Goal: Task Accomplishment & Management: Manage account settings

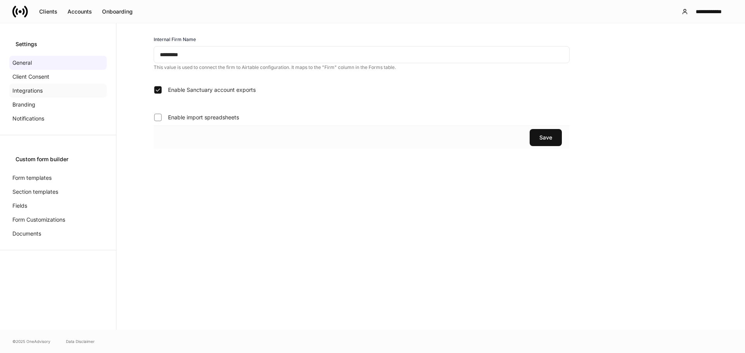
click at [48, 91] on div "Integrations" at bounding box center [57, 91] width 97 height 14
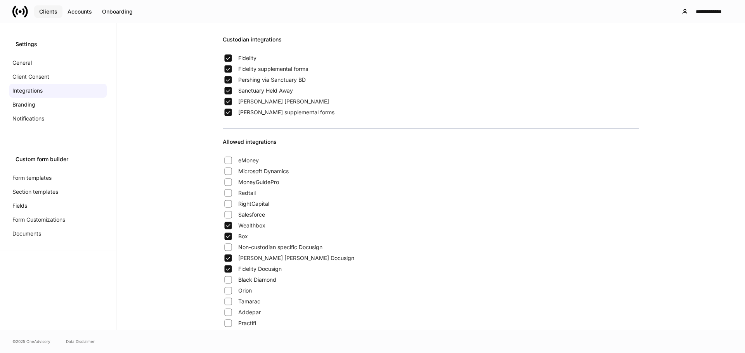
click at [45, 10] on div "Clients" at bounding box center [48, 12] width 18 height 8
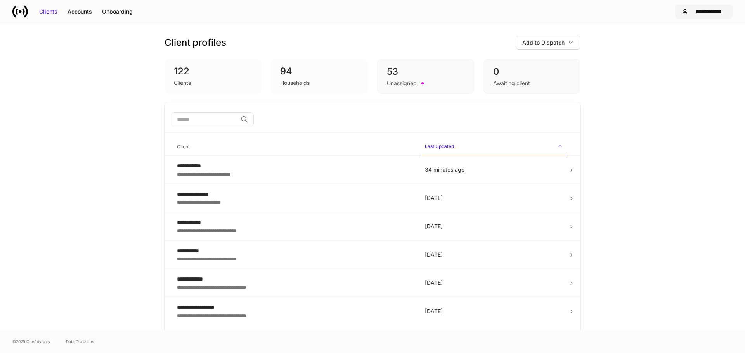
click at [699, 16] on button "**********" at bounding box center [703, 12] width 57 height 14
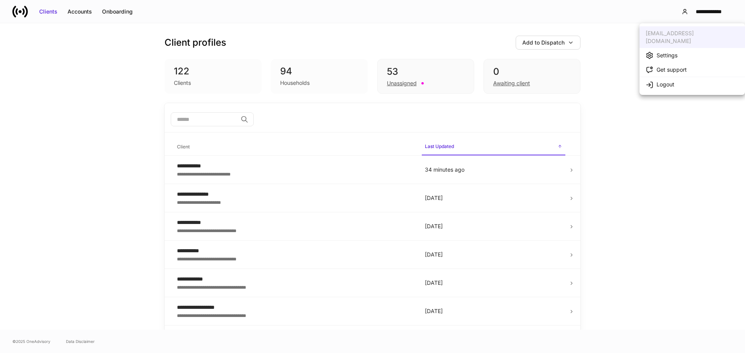
click at [692, 48] on li "Settings" at bounding box center [692, 55] width 106 height 14
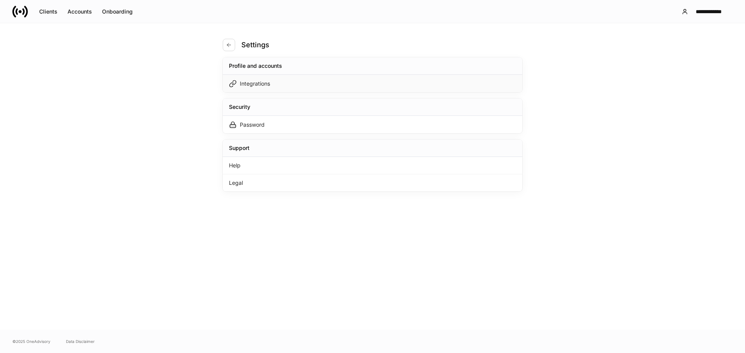
click at [303, 85] on div "Integrations" at bounding box center [372, 83] width 299 height 17
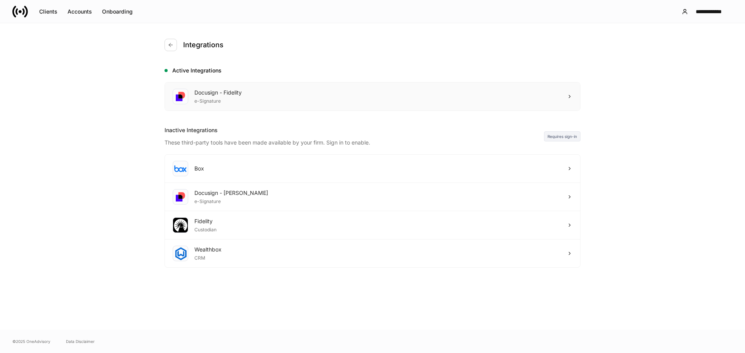
click at [304, 95] on div "Docusign - Fidelity e-Signature" at bounding box center [372, 97] width 415 height 28
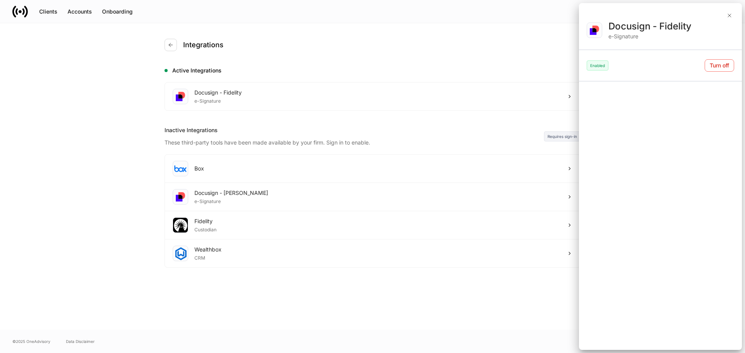
click at [389, 59] on div at bounding box center [372, 176] width 745 height 353
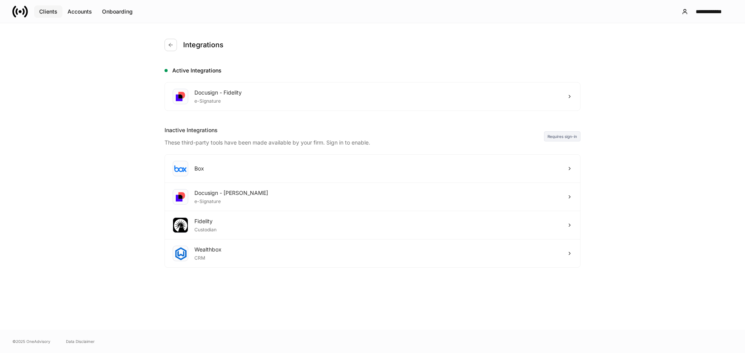
click at [51, 8] on div "Clients" at bounding box center [48, 12] width 18 height 8
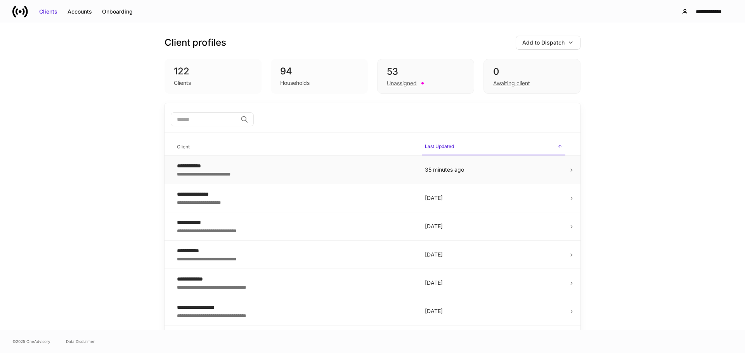
click at [303, 173] on div "**********" at bounding box center [294, 174] width 235 height 8
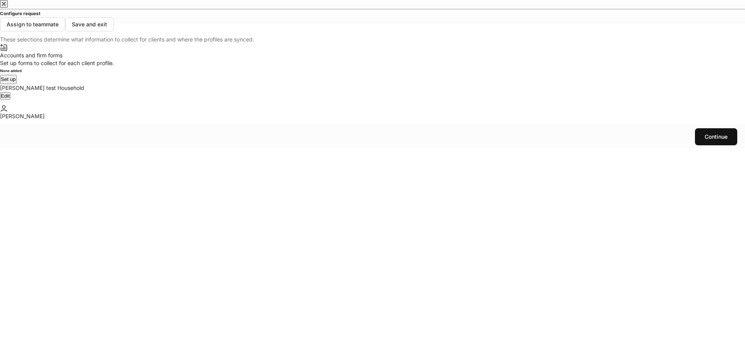
click at [7, 7] on icon "button" at bounding box center [4, 4] width 6 height 6
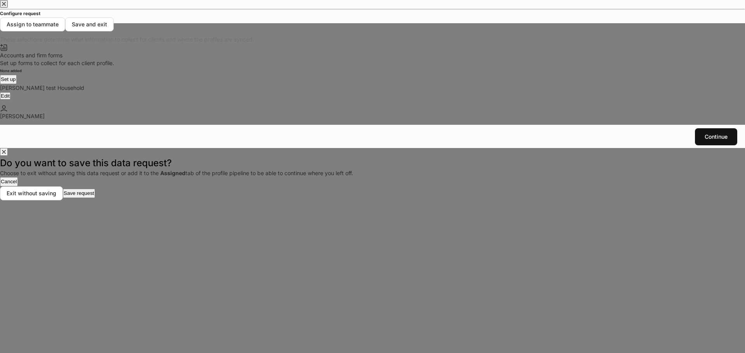
click at [17, 186] on div "Cancel" at bounding box center [9, 182] width 16 height 8
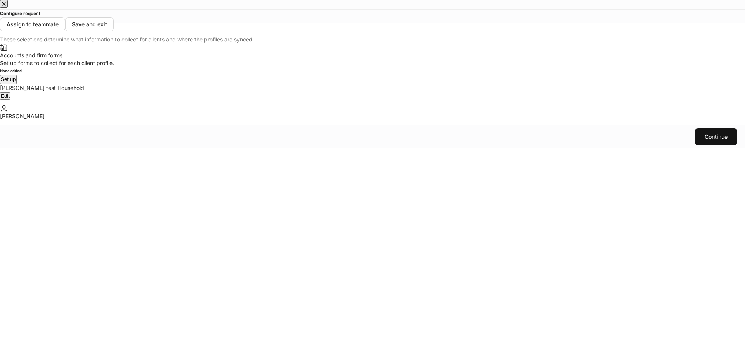
click at [7, 7] on icon "button" at bounding box center [4, 4] width 6 height 6
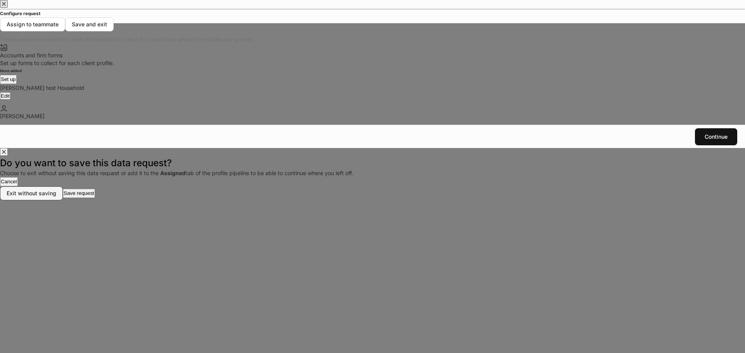
click at [56, 197] on div "Exit without saving" at bounding box center [32, 194] width 50 height 8
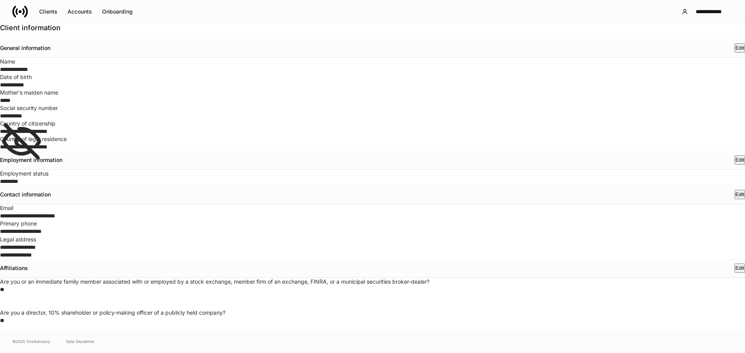
click at [703, 22] on div "**********" at bounding box center [372, 11] width 745 height 23
click at [703, 11] on div "**********" at bounding box center [708, 12] width 35 height 8
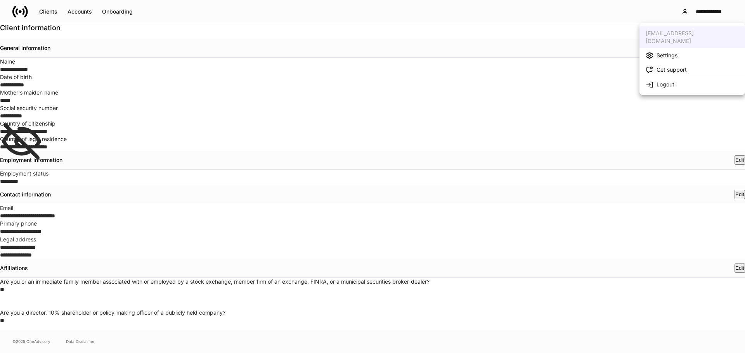
click at [671, 52] on div "Settings" at bounding box center [666, 56] width 21 height 8
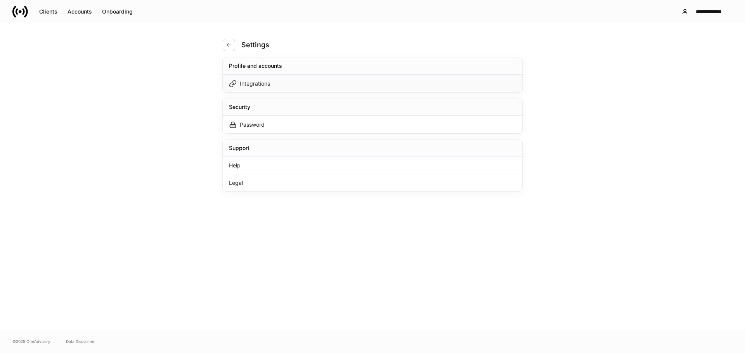
click at [288, 82] on div "Integrations" at bounding box center [372, 83] width 299 height 17
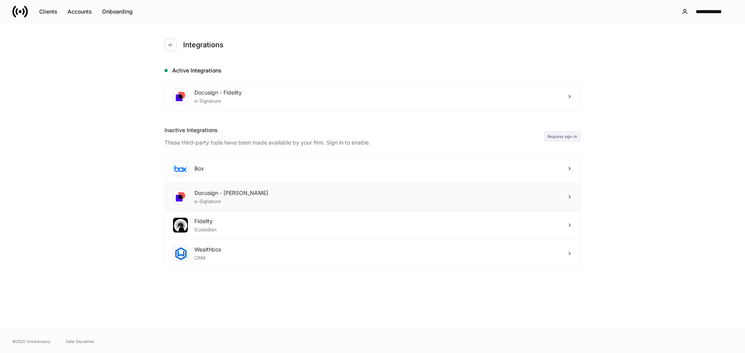
click at [381, 198] on div "Docusign - Schwab e-Signature" at bounding box center [372, 197] width 415 height 28
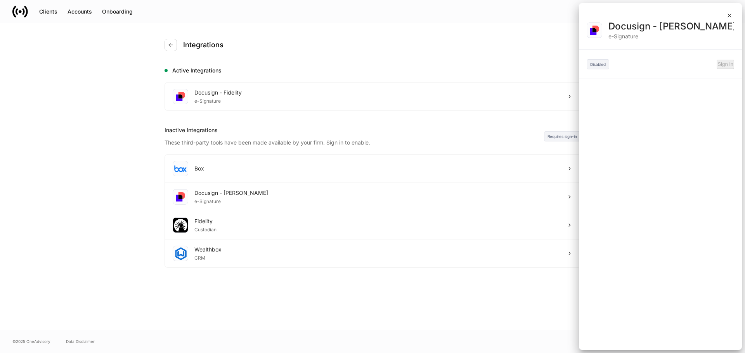
click at [367, 96] on div at bounding box center [372, 176] width 745 height 353
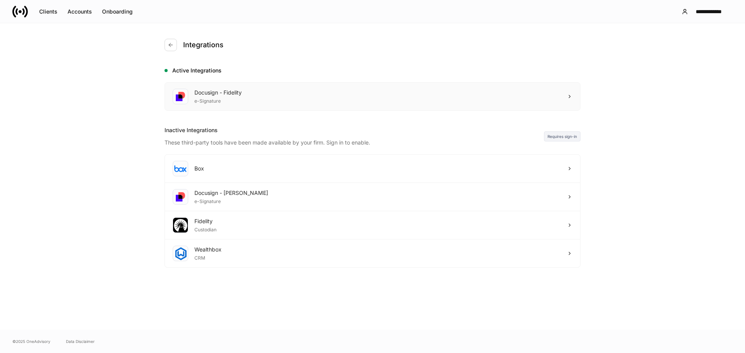
click at [502, 103] on div "Docusign - Fidelity e-Signature" at bounding box center [372, 97] width 415 height 28
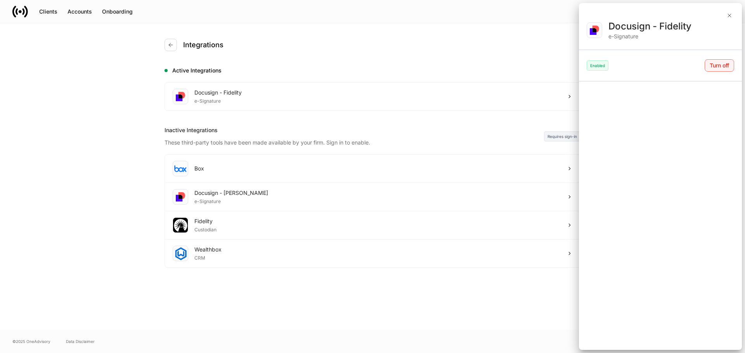
click at [728, 61] on button "Turn off" at bounding box center [718, 65] width 29 height 12
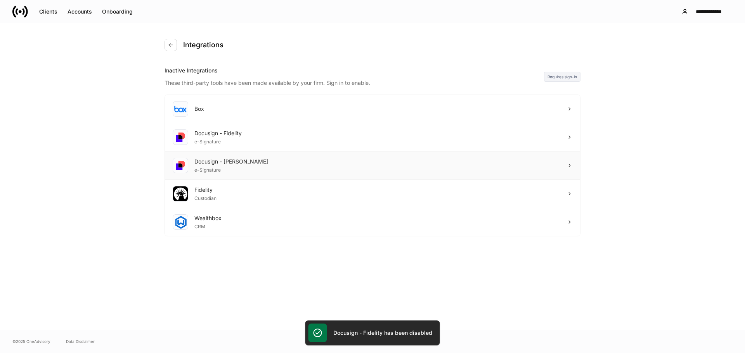
click at [264, 167] on div "Docusign - Schwab e-Signature" at bounding box center [372, 166] width 415 height 28
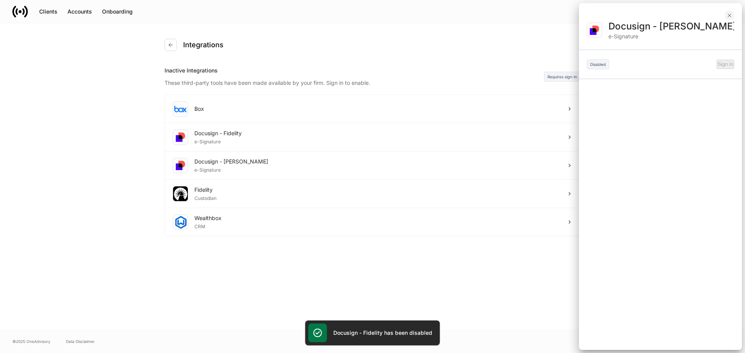
click at [728, 16] on icon "button" at bounding box center [729, 15] width 3 height 3
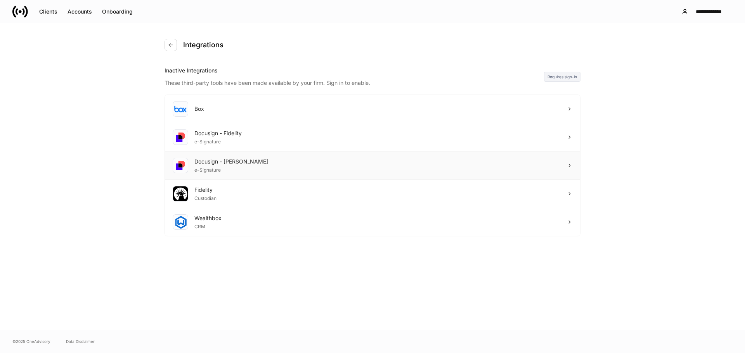
click at [312, 169] on div "Docusign - [PERSON_NAME] e-Signature" at bounding box center [372, 166] width 415 height 28
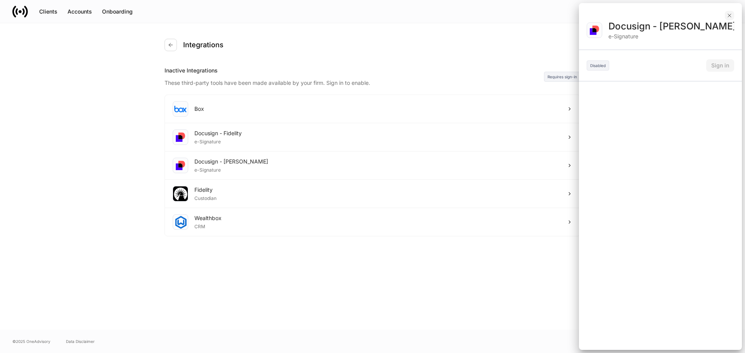
click at [728, 14] on icon "button" at bounding box center [729, 15] width 3 height 3
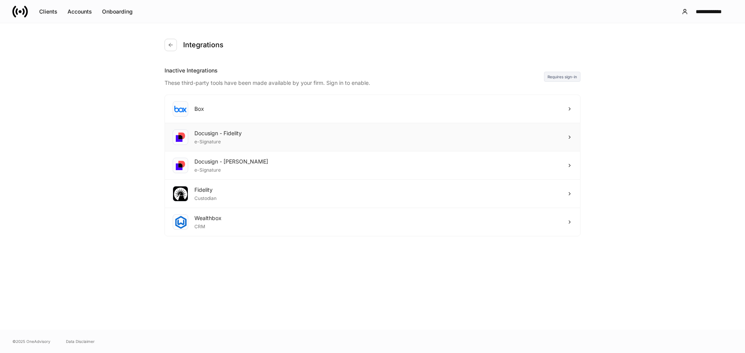
click at [454, 130] on div "Docusign - Fidelity e-Signature" at bounding box center [372, 137] width 415 height 28
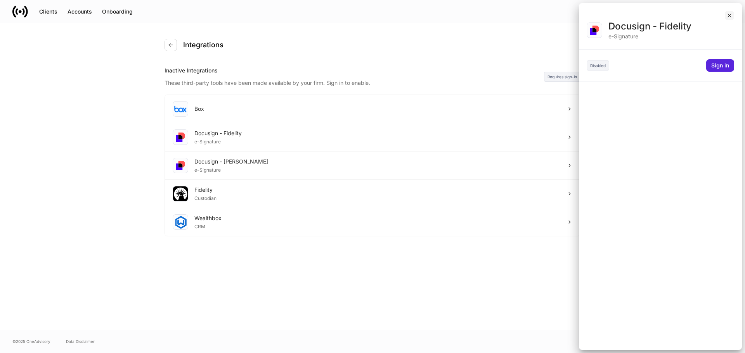
click at [731, 14] on icon "button" at bounding box center [729, 15] width 6 height 6
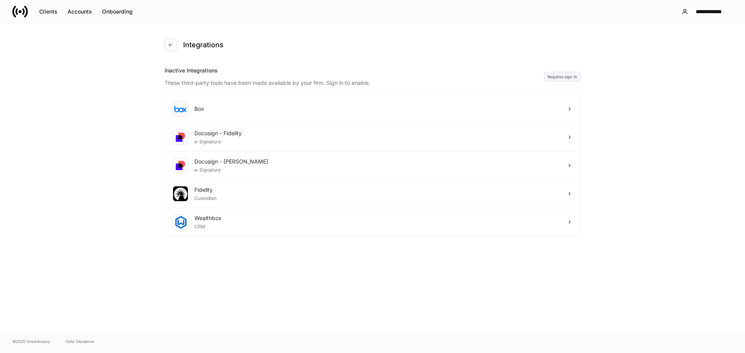
drag, startPoint x: 55, startPoint y: 114, endPoint x: 48, endPoint y: 77, distance: 37.9
click at [55, 114] on div "Integrations Inactive Integrations These third-party tools have been made avail…" at bounding box center [372, 176] width 745 height 307
click at [17, 7] on icon at bounding box center [20, 12] width 16 height 16
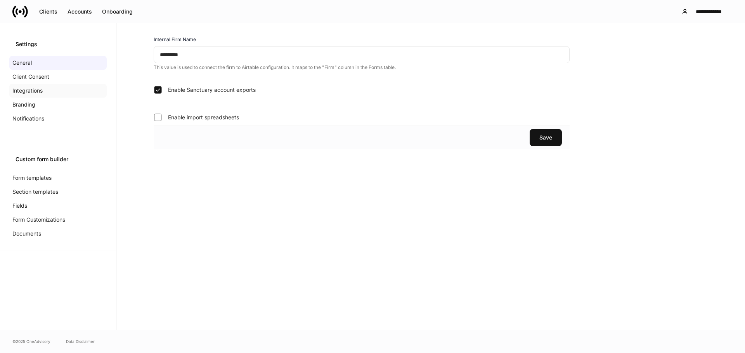
click at [31, 95] on div "Integrations" at bounding box center [57, 91] width 97 height 14
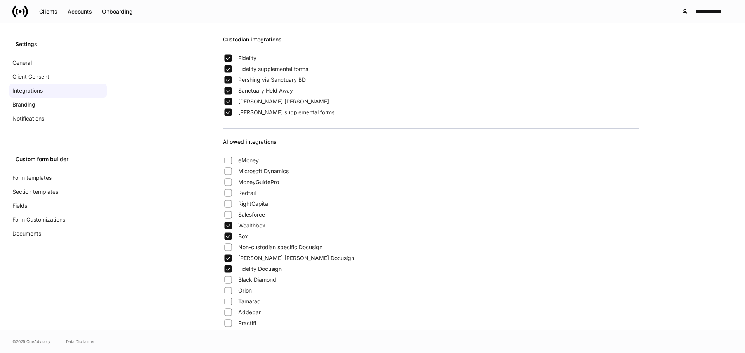
click at [18, 13] on icon at bounding box center [20, 12] width 16 height 16
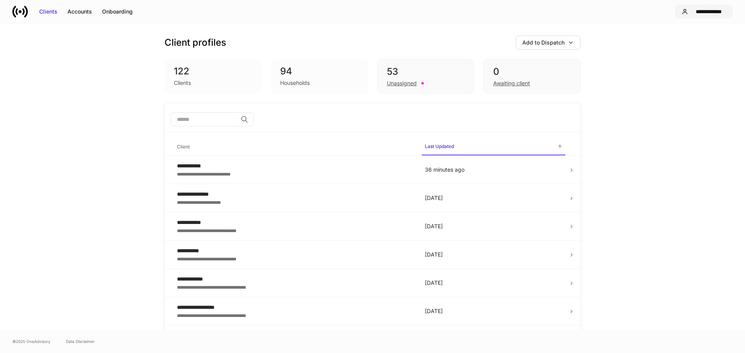
click at [700, 14] on div "**********" at bounding box center [708, 12] width 35 height 8
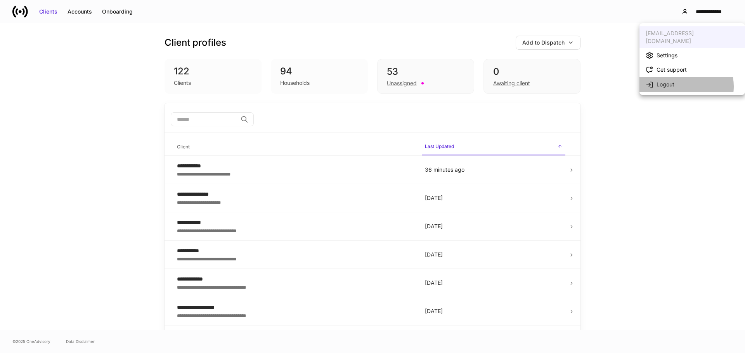
click at [676, 79] on li "Logout" at bounding box center [692, 84] width 106 height 15
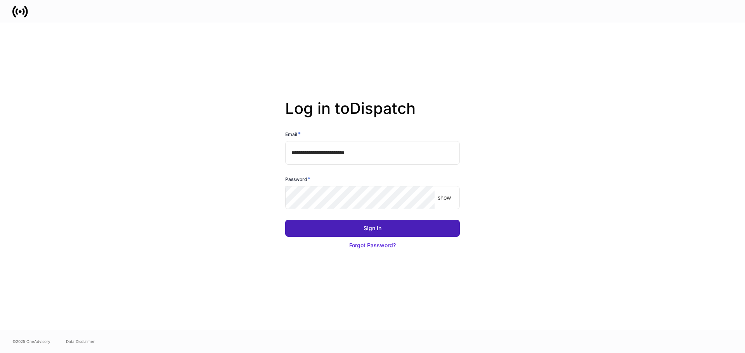
click at [356, 231] on button "Sign In" at bounding box center [372, 228] width 175 height 17
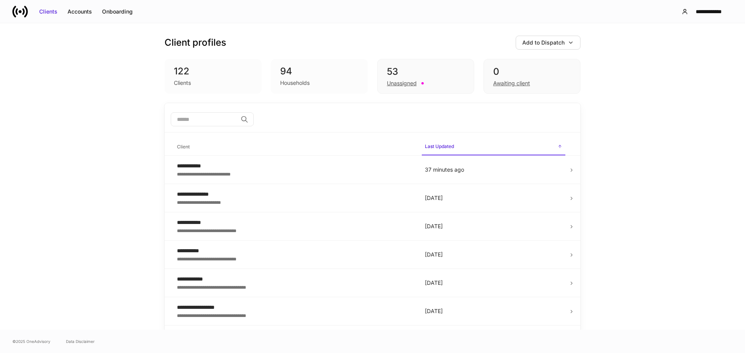
click at [213, 119] on input "search" at bounding box center [204, 119] width 67 height 14
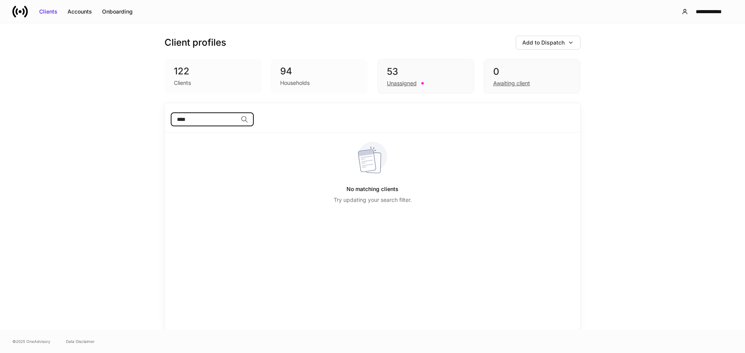
type input "****"
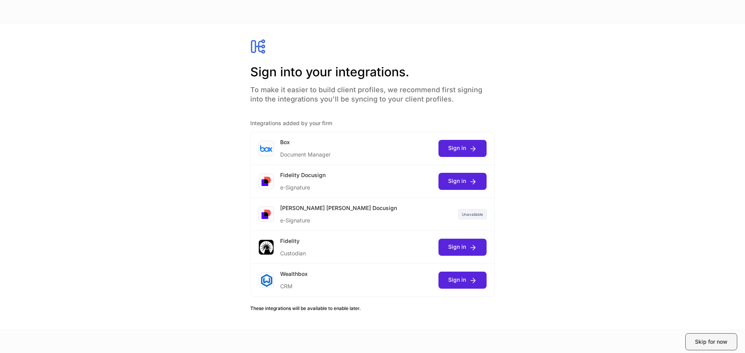
click at [724, 339] on div "Skip for now" at bounding box center [711, 342] width 33 height 8
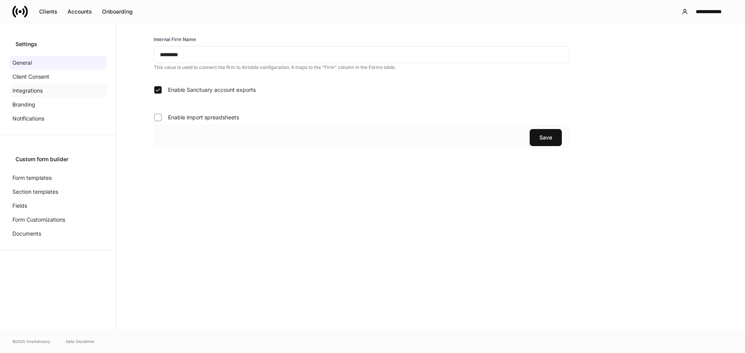
click at [36, 93] on p "Integrations" at bounding box center [27, 91] width 30 height 8
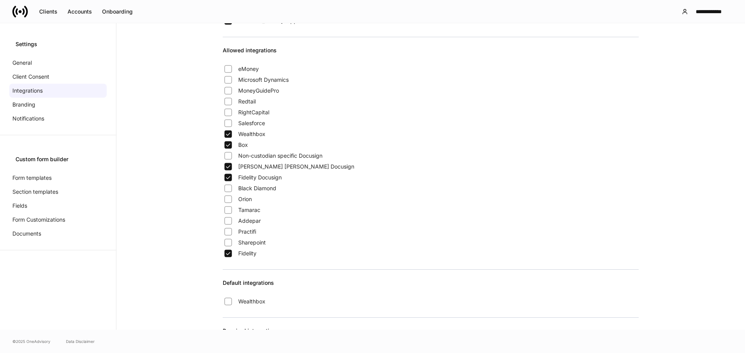
scroll to position [78, 0]
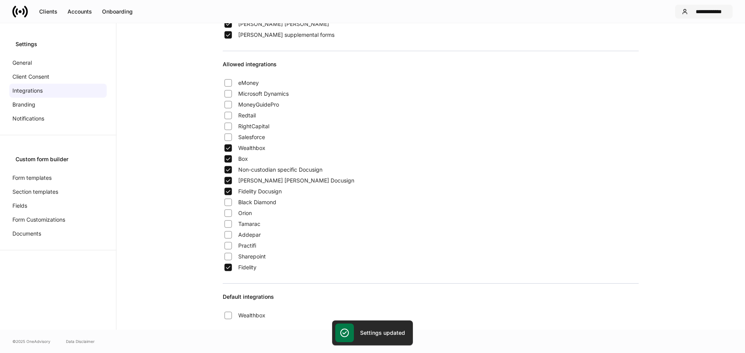
click at [709, 15] on div "**********" at bounding box center [708, 12] width 35 height 8
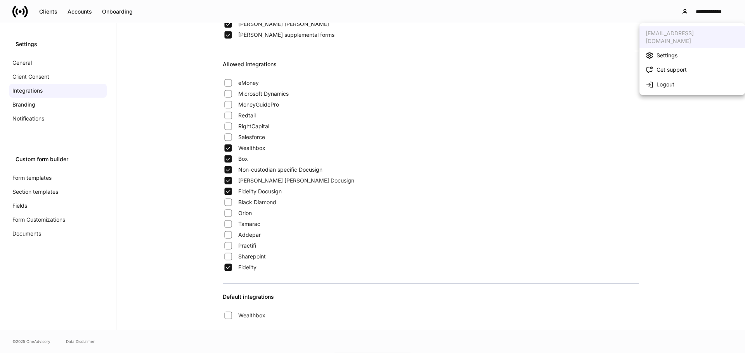
click at [679, 50] on li "Settings" at bounding box center [692, 55] width 106 height 14
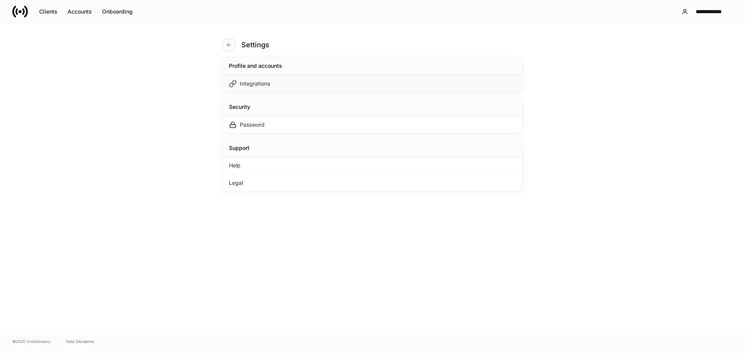
click at [256, 82] on div "Integrations" at bounding box center [255, 84] width 30 height 8
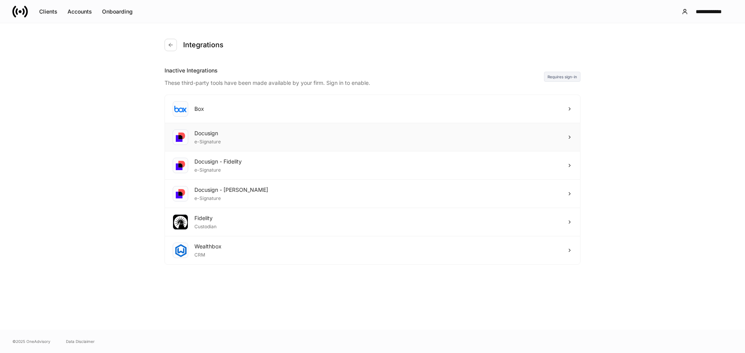
click at [341, 140] on div "Docusign e-Signature" at bounding box center [372, 137] width 415 height 28
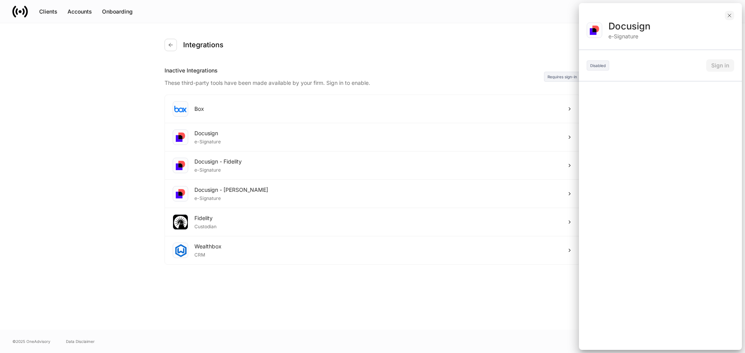
click at [729, 15] on icon "button" at bounding box center [729, 15] width 3 height 3
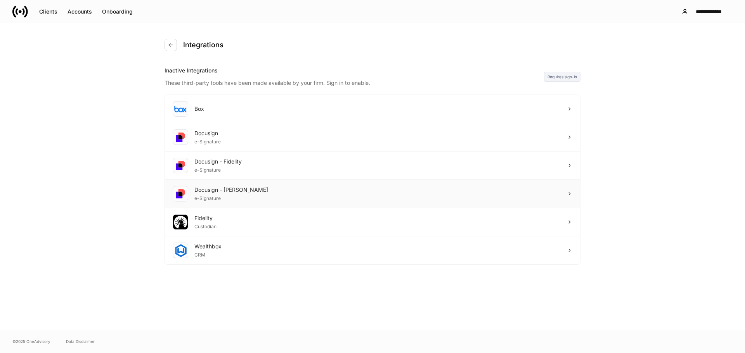
click at [232, 193] on div "Docusign - Schwab" at bounding box center [231, 190] width 74 height 8
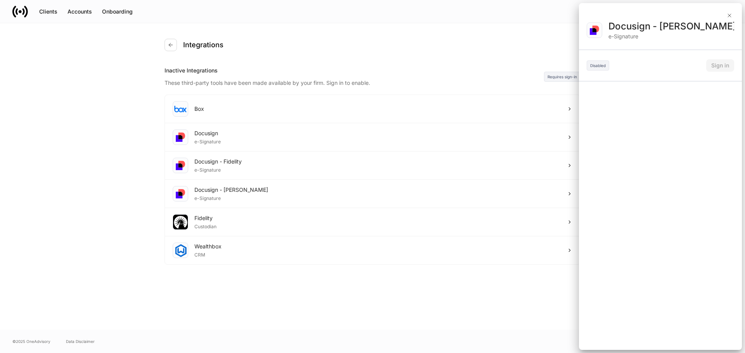
click at [526, 54] on div at bounding box center [372, 176] width 745 height 353
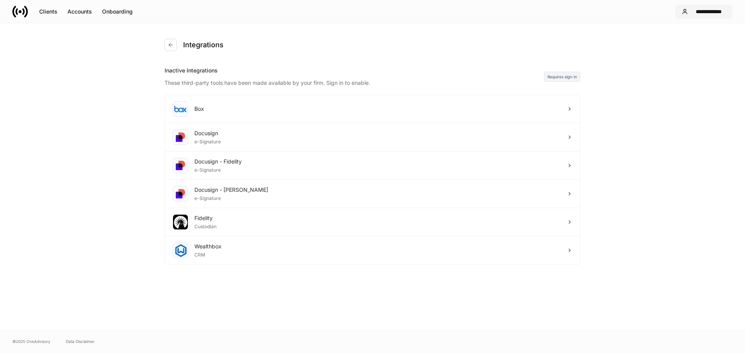
click at [725, 14] on div "**********" at bounding box center [708, 12] width 35 height 8
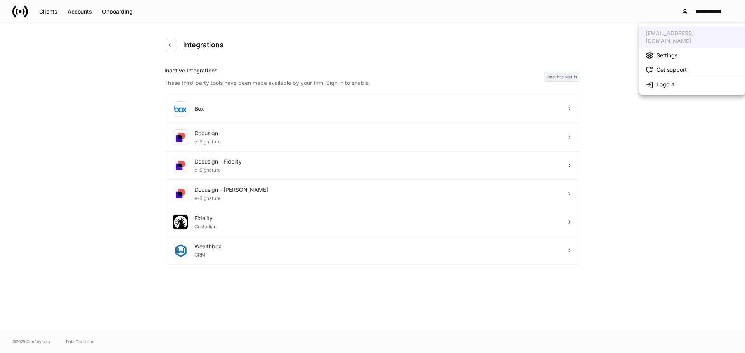
click at [13, 13] on div at bounding box center [372, 176] width 745 height 353
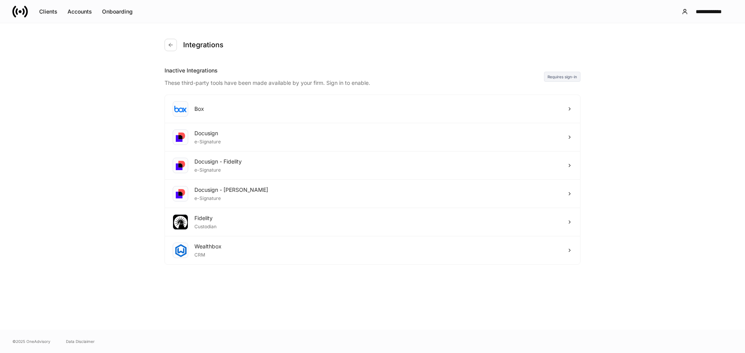
click at [28, 13] on link at bounding box center [23, 12] width 22 height 16
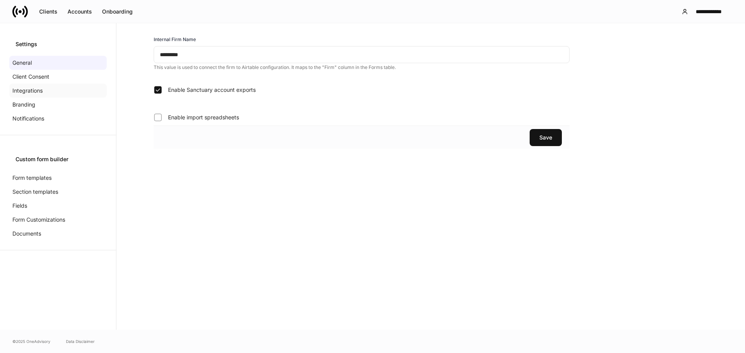
click at [35, 90] on p "Integrations" at bounding box center [27, 91] width 30 height 8
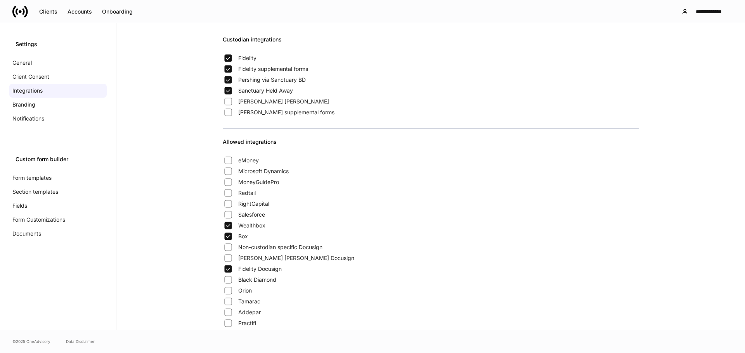
click at [24, 15] on icon at bounding box center [20, 12] width 16 height 16
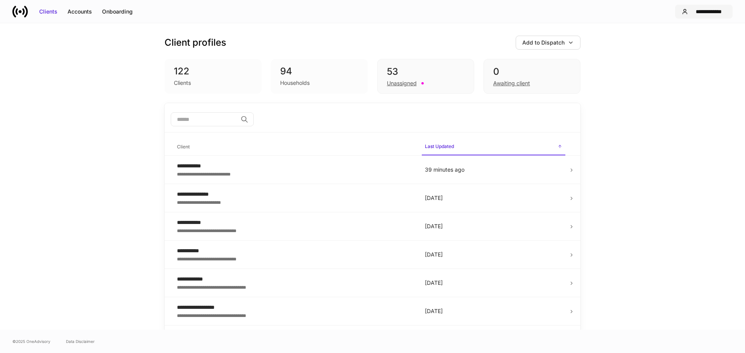
click at [699, 8] on div "**********" at bounding box center [708, 12] width 35 height 8
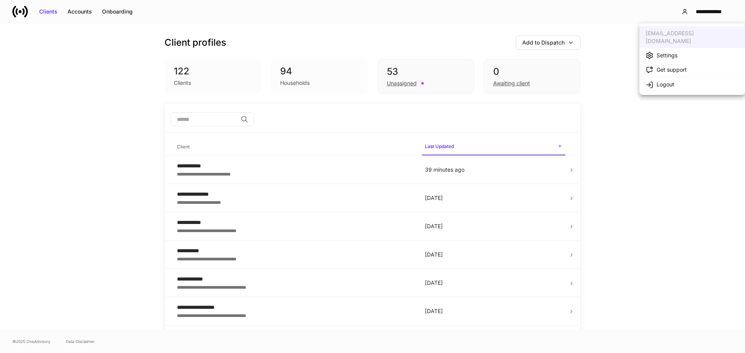
click at [673, 52] on div "Settings" at bounding box center [666, 56] width 21 height 8
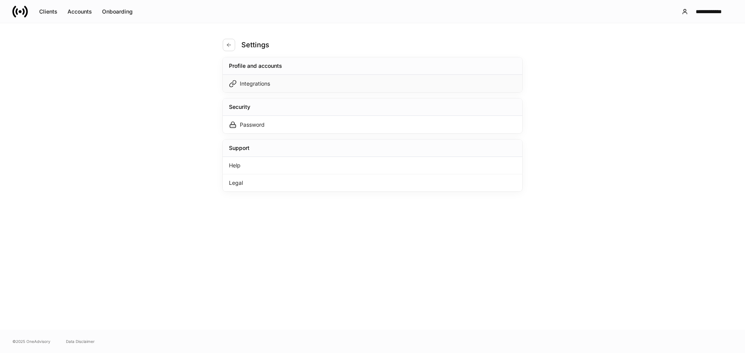
click at [301, 86] on div "Integrations" at bounding box center [372, 83] width 299 height 17
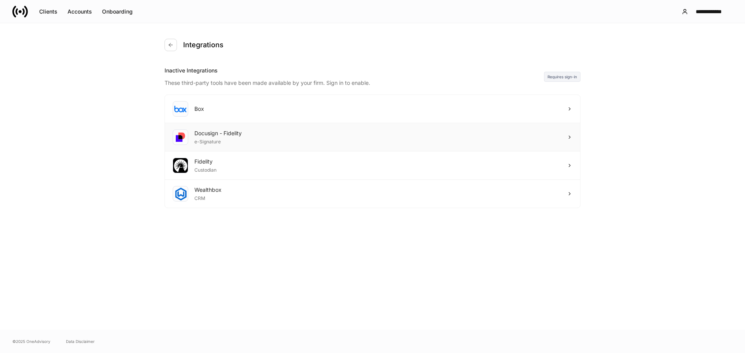
click at [263, 135] on div "Docusign - Fidelity e-Signature" at bounding box center [372, 137] width 415 height 28
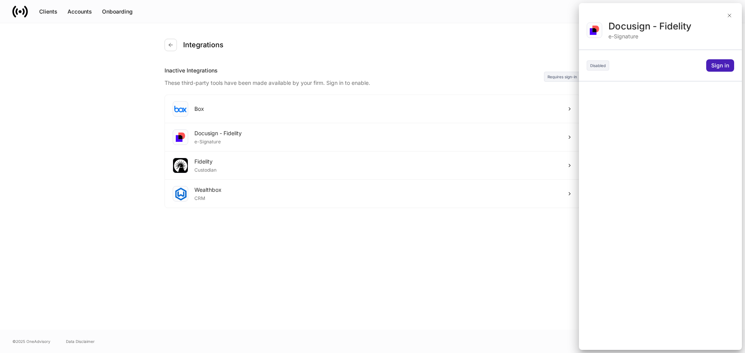
click at [721, 69] on div "Sign in" at bounding box center [720, 66] width 18 height 8
click at [367, 277] on div at bounding box center [372, 176] width 745 height 353
click at [726, 18] on div at bounding box center [372, 176] width 745 height 353
click at [728, 14] on div at bounding box center [372, 176] width 745 height 353
click at [727, 16] on div at bounding box center [372, 176] width 745 height 353
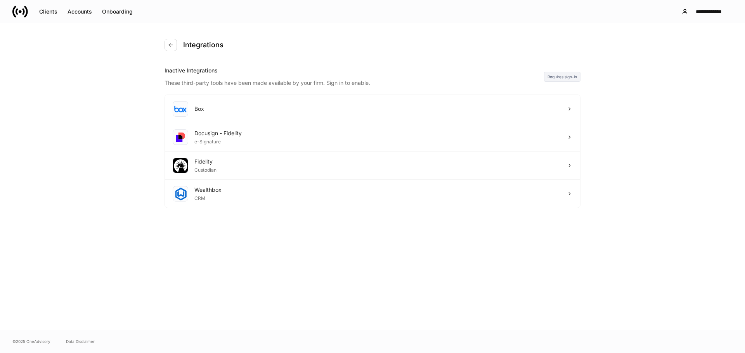
click at [21, 12] on icon at bounding box center [20, 11] width 3 height 3
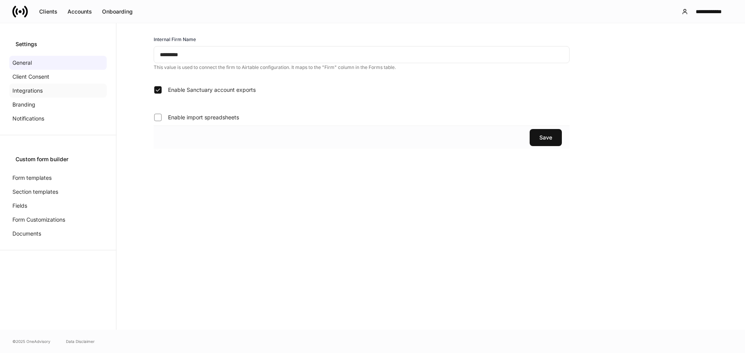
click at [15, 91] on p "Integrations" at bounding box center [27, 91] width 30 height 8
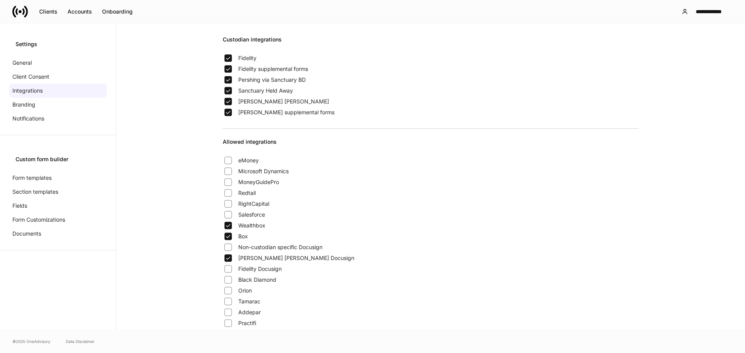
click at [21, 13] on icon at bounding box center [20, 12] width 16 height 16
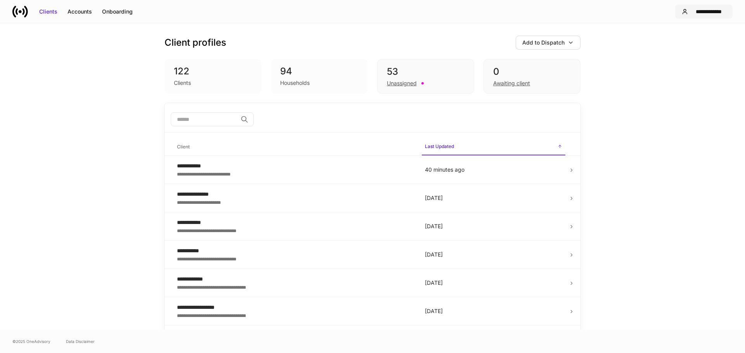
click at [696, 11] on div "**********" at bounding box center [708, 12] width 35 height 8
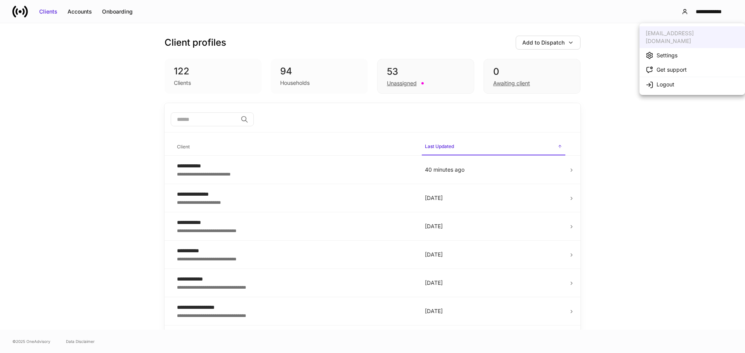
click at [655, 51] on div "Settings" at bounding box center [661, 55] width 32 height 8
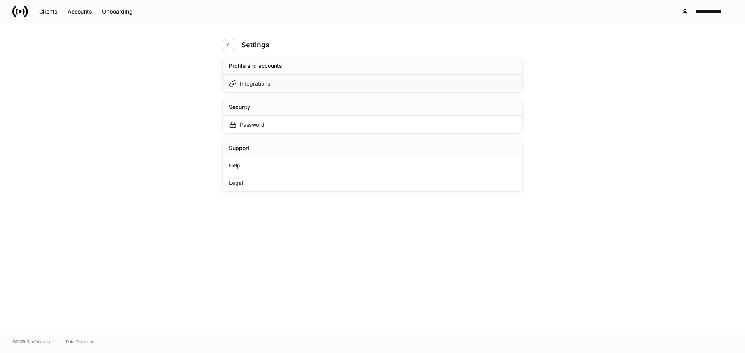
click at [254, 88] on div "Integrations" at bounding box center [372, 83] width 299 height 17
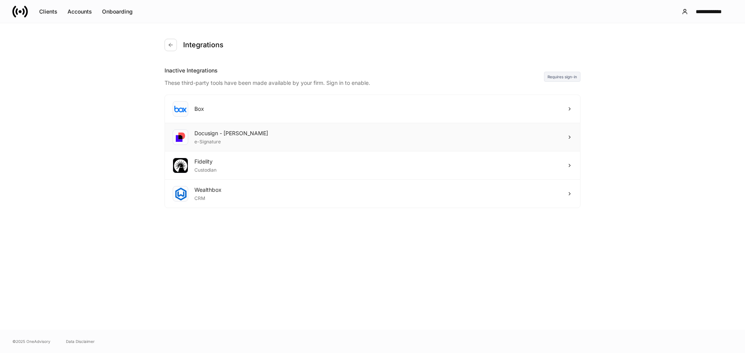
click at [259, 135] on div "Docusign - Schwab e-Signature" at bounding box center [372, 137] width 415 height 28
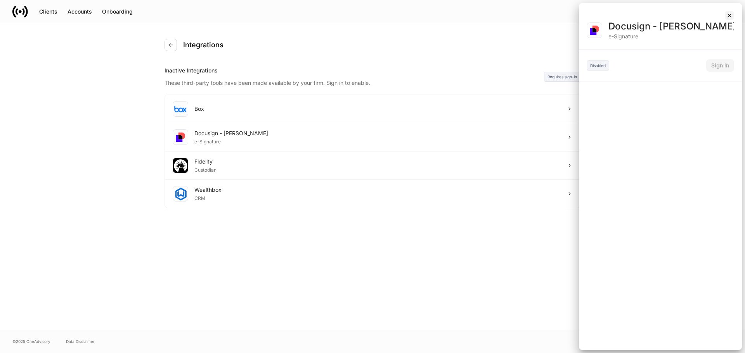
click at [729, 15] on icon "button" at bounding box center [729, 15] width 6 height 6
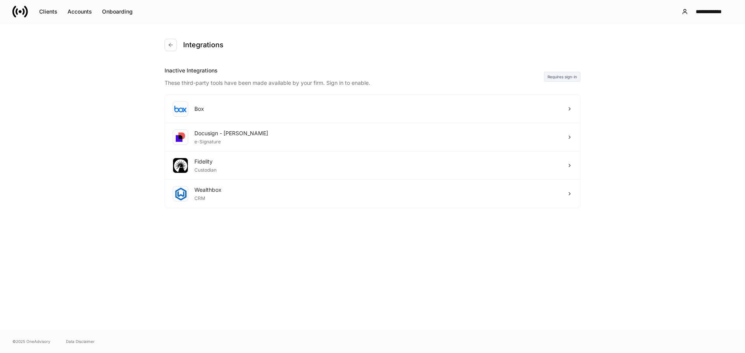
click at [12, 17] on div "**********" at bounding box center [372, 11] width 745 height 23
click at [35, 16] on button "Clients" at bounding box center [48, 11] width 28 height 12
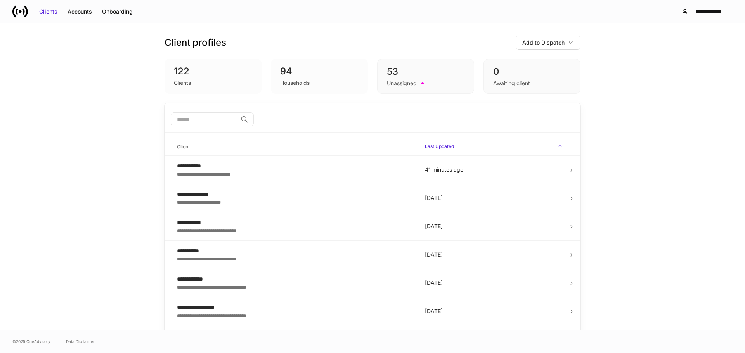
click at [22, 18] on icon at bounding box center [20, 12] width 16 height 16
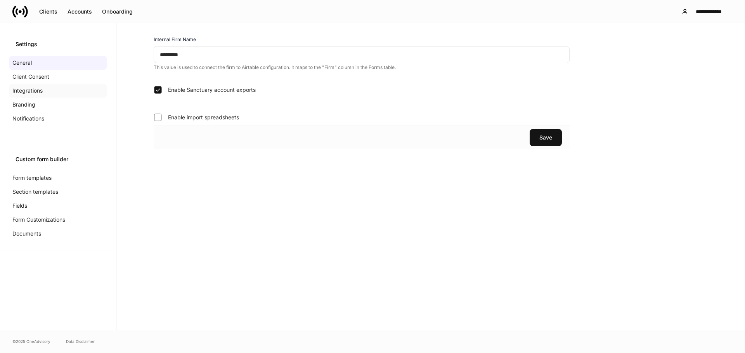
click at [45, 90] on div "Integrations" at bounding box center [57, 91] width 97 height 14
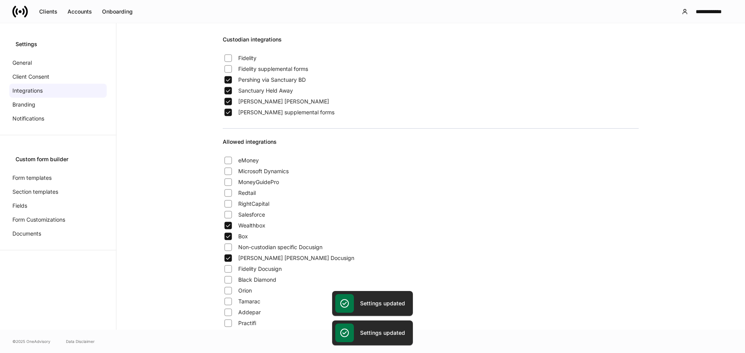
click at [27, 12] on icon at bounding box center [26, 11] width 4 height 12
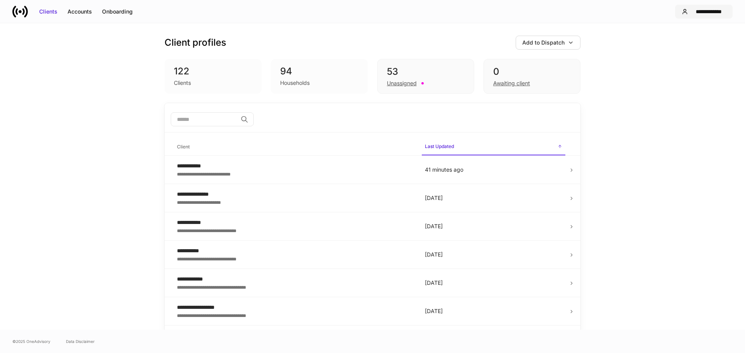
click at [699, 10] on div "**********" at bounding box center [708, 12] width 35 height 8
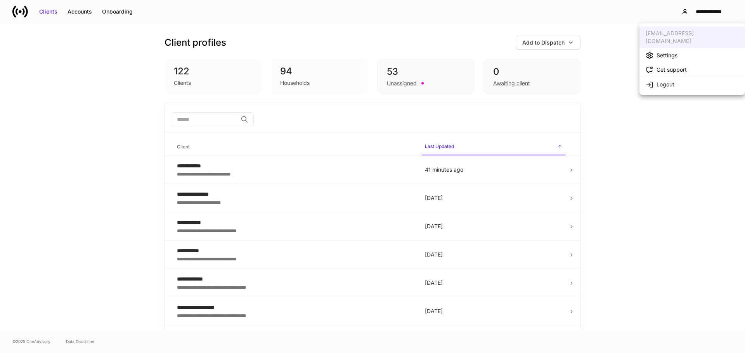
click at [673, 52] on div "Settings" at bounding box center [666, 56] width 21 height 8
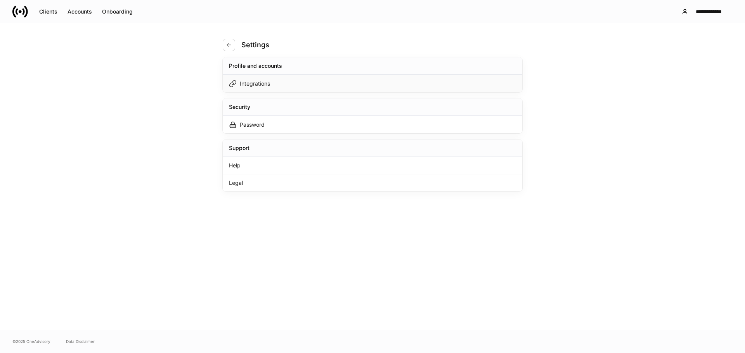
click at [258, 80] on div "Integrations" at bounding box center [255, 84] width 30 height 8
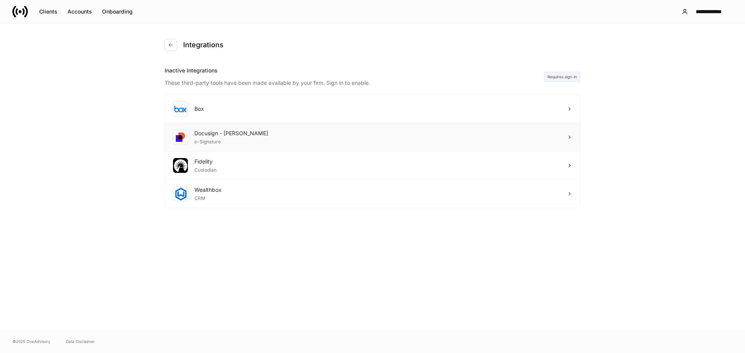
click at [226, 135] on div "Docusign - [PERSON_NAME]" at bounding box center [231, 134] width 74 height 8
